Goal: Task Accomplishment & Management: Use online tool/utility

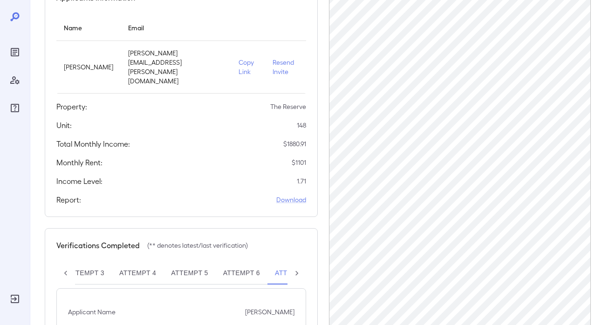
scroll to position [0, 156]
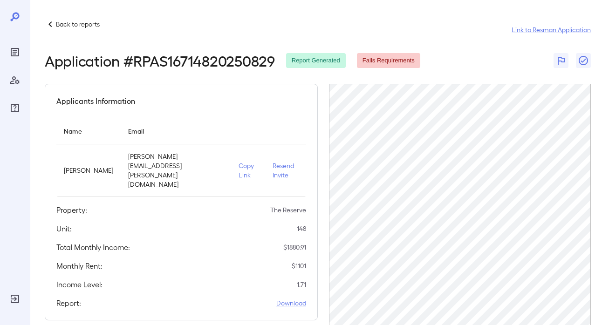
click at [67, 22] on p "Back to reports" at bounding box center [78, 24] width 44 height 9
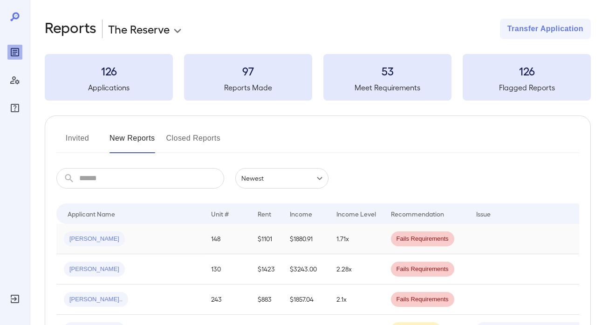
click at [134, 238] on div "JOSEPH M..." at bounding box center [130, 238] width 132 height 15
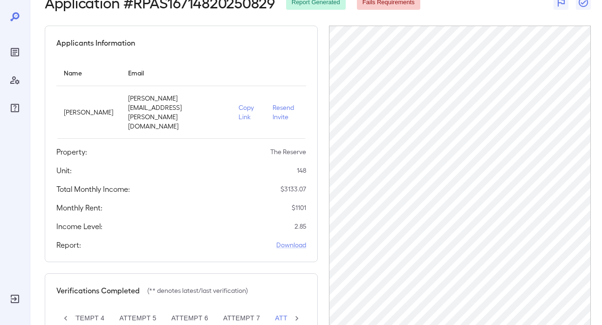
scroll to position [61, 0]
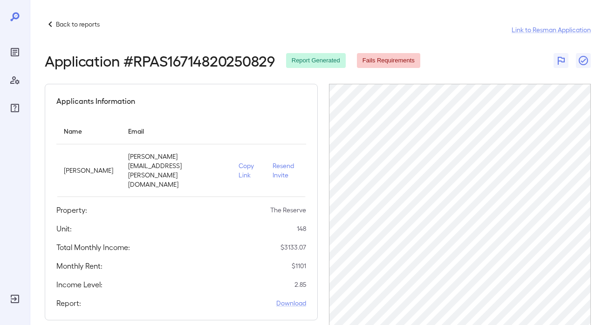
click at [238, 161] on p "Copy Link" at bounding box center [247, 170] width 19 height 19
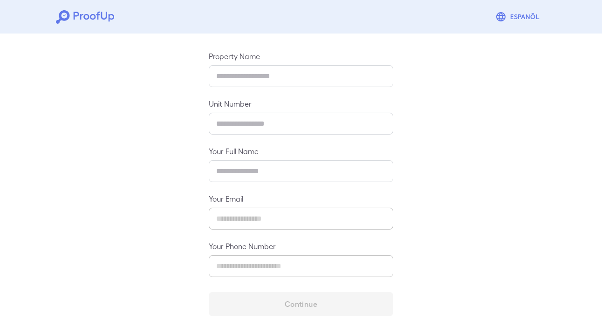
scroll to position [97, 0]
